Goal: Navigation & Orientation: Find specific page/section

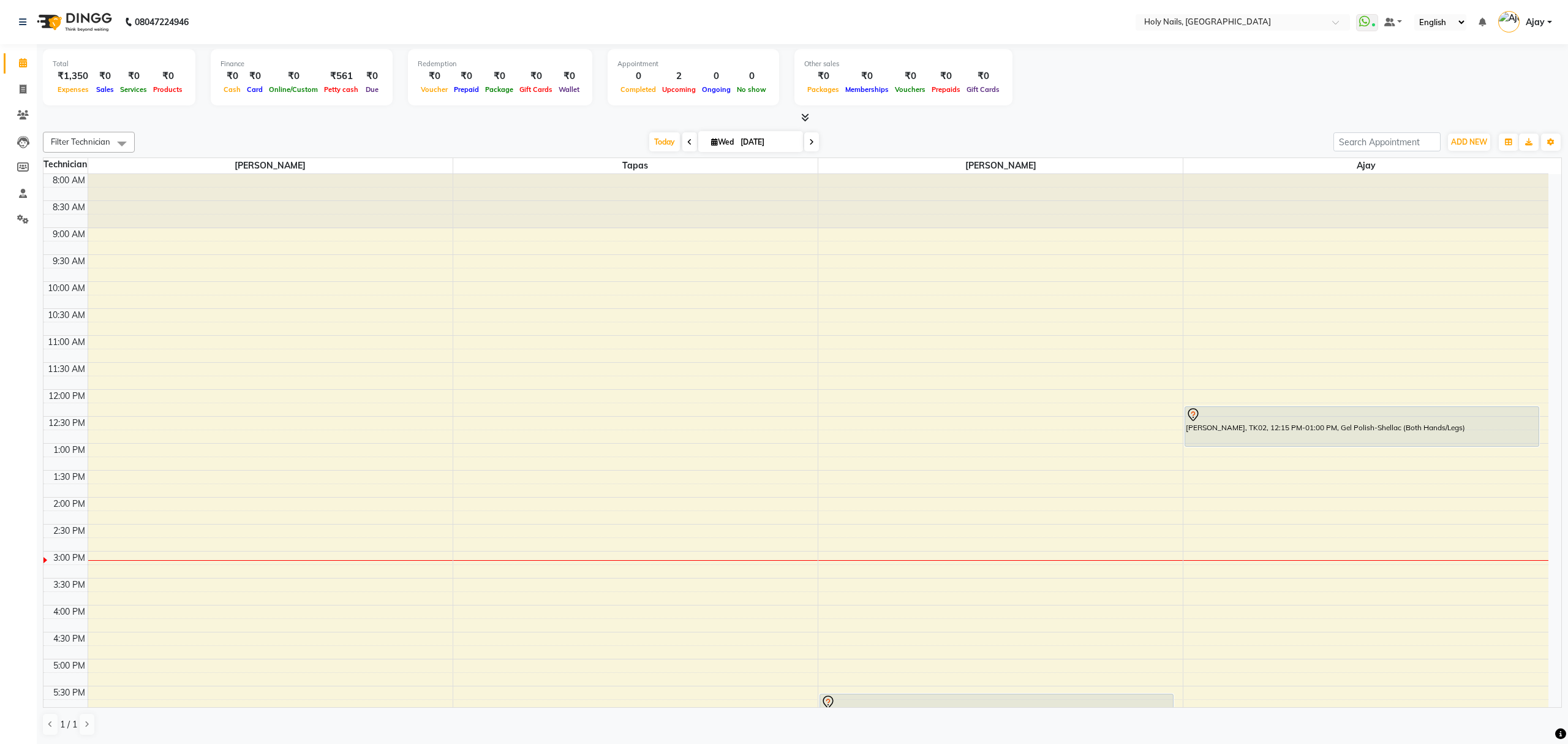
scroll to position [178, 0]
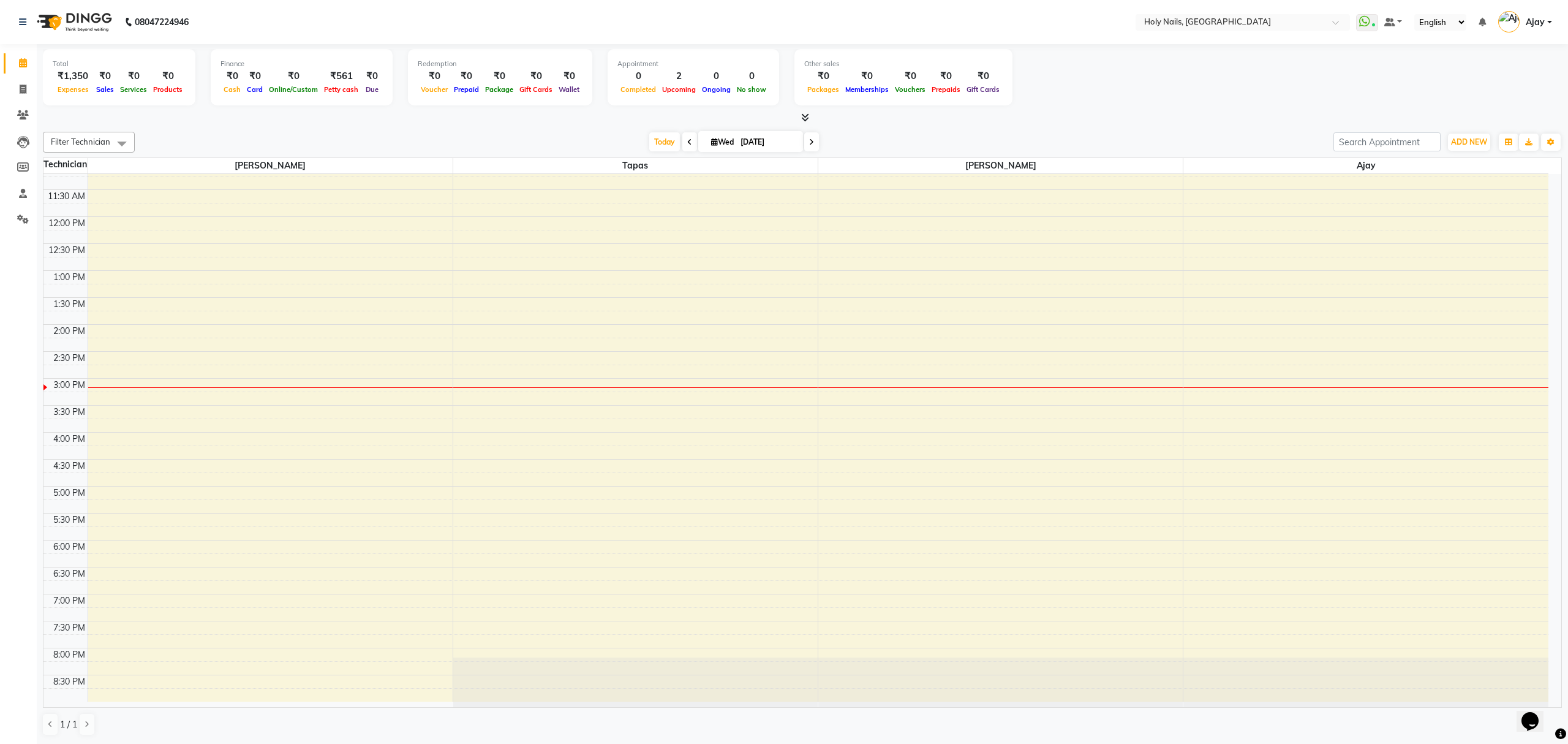
scroll to position [178, 0]
